Goal: Information Seeking & Learning: Learn about a topic

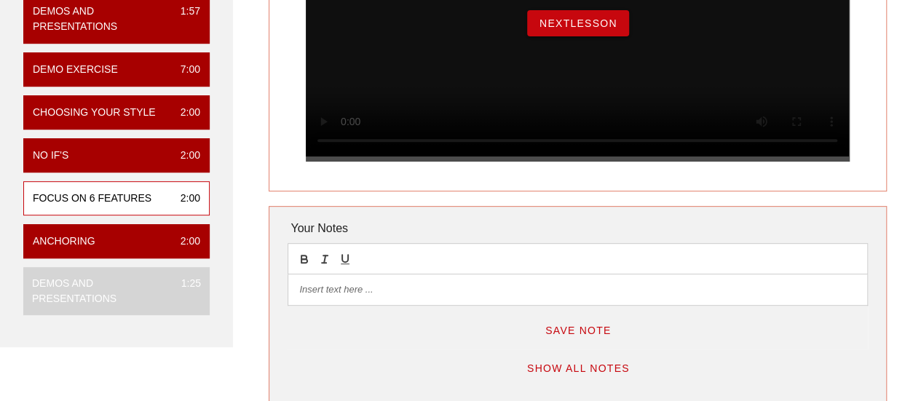
scroll to position [219, 0]
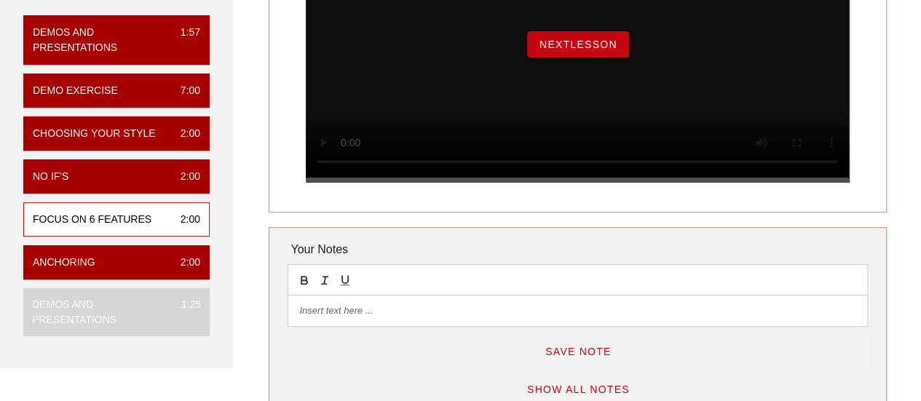
click at [569, 58] on button "NextLesson" at bounding box center [578, 44] width 102 height 26
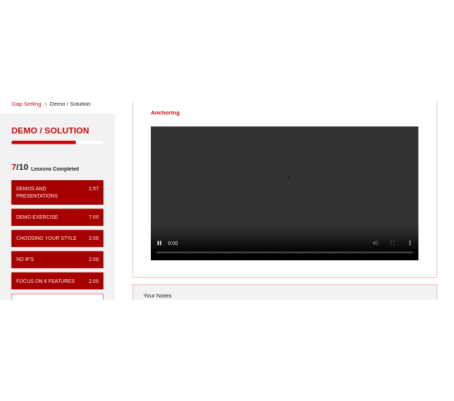
scroll to position [73, 0]
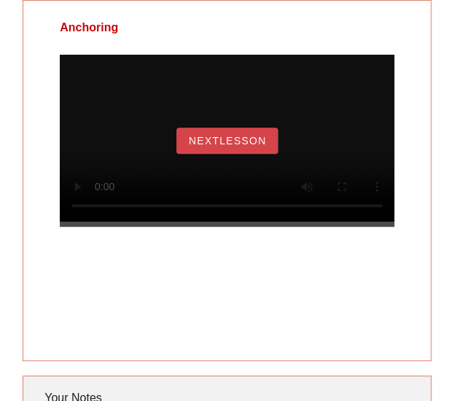
click at [272, 147] on button "NextLesson" at bounding box center [227, 140] width 102 height 26
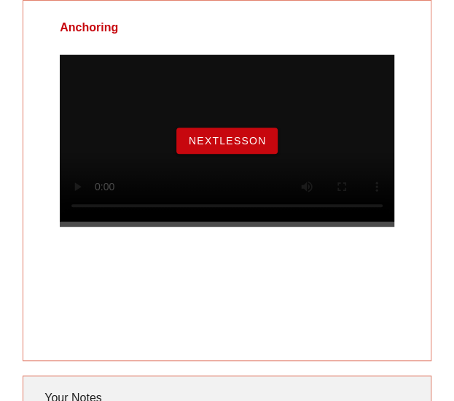
scroll to position [0, 0]
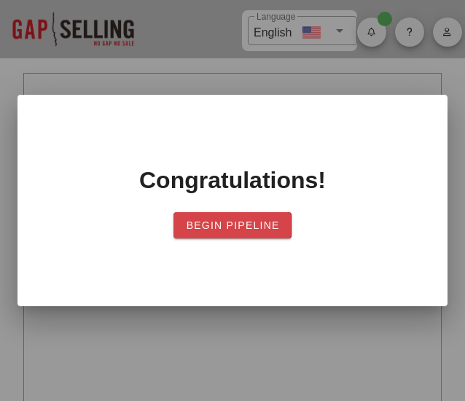
click at [282, 215] on button "Begin Pipeline" at bounding box center [231, 225] width 117 height 26
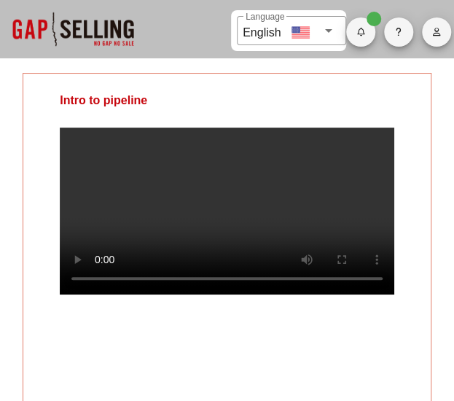
click at [101, 23] on div at bounding box center [73, 29] width 146 height 58
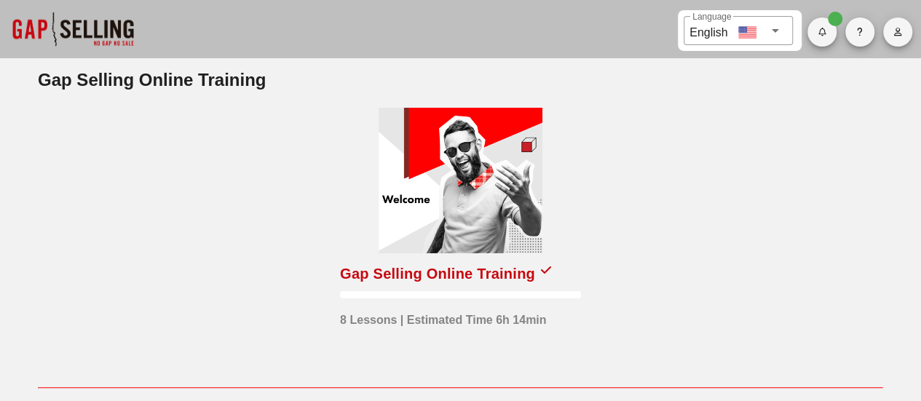
click at [441, 205] on div at bounding box center [461, 181] width 164 height 146
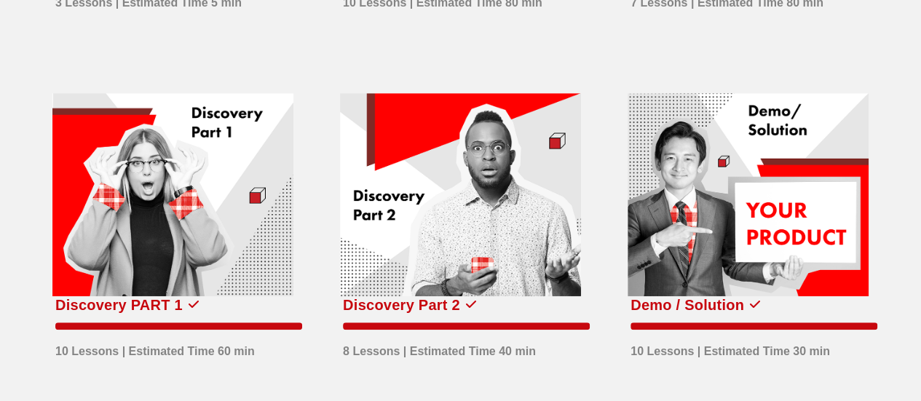
scroll to position [728, 0]
